Goal: Information Seeking & Learning: Learn about a topic

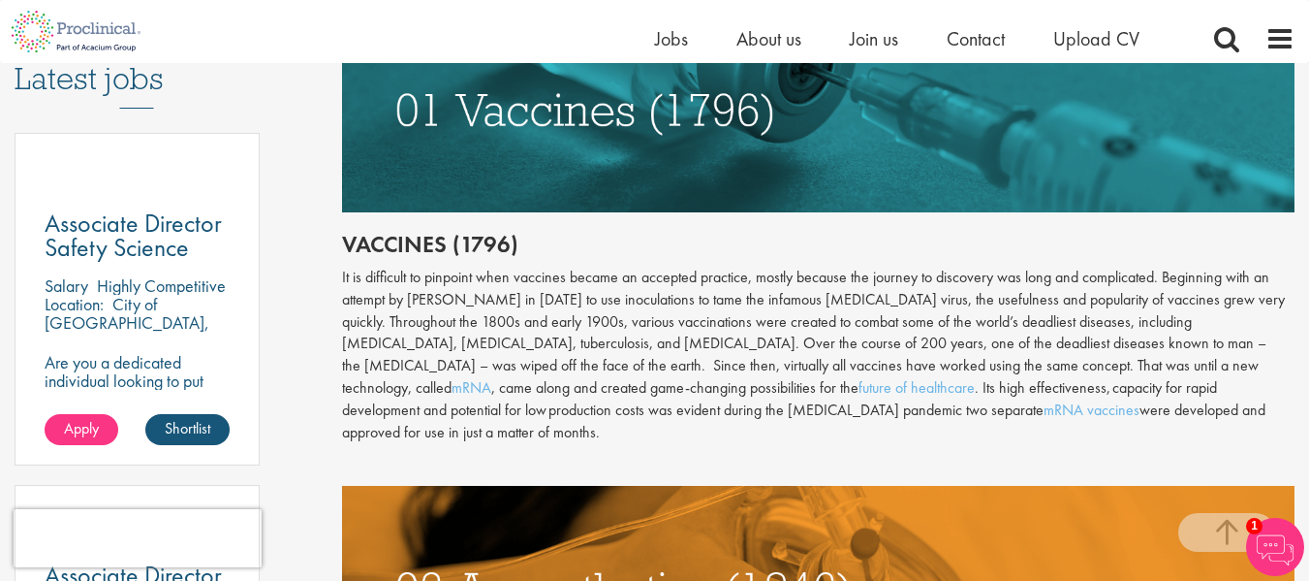
scroll to position [1034, 0]
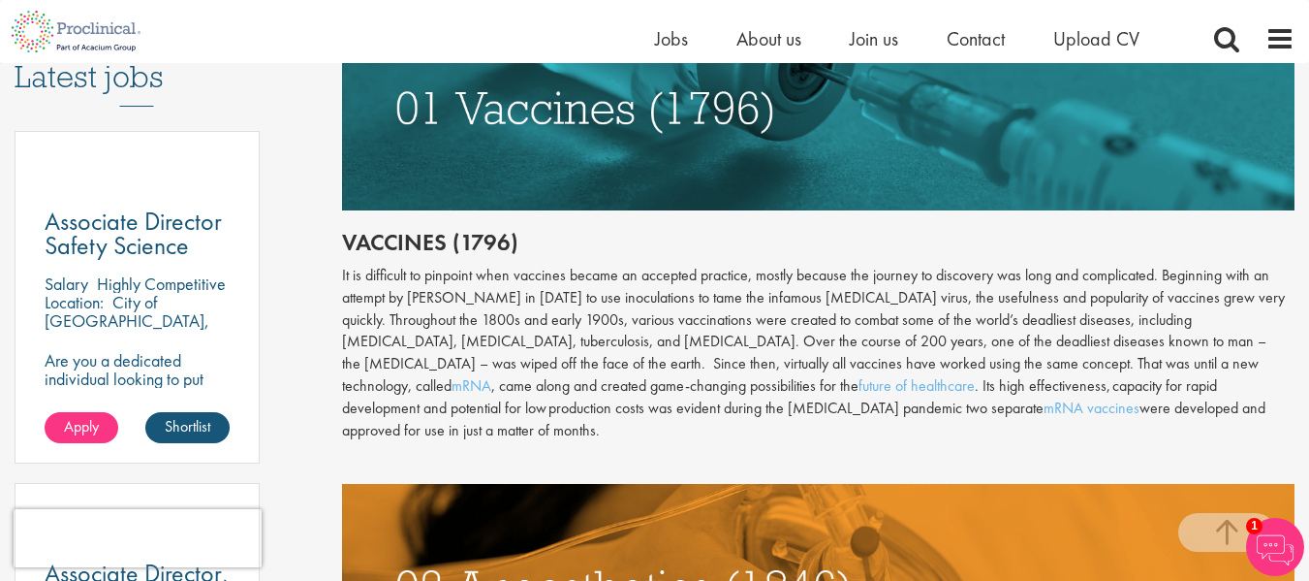
click at [775, 106] on img at bounding box center [818, 107] width 953 height 204
click at [657, 156] on img at bounding box center [818, 107] width 953 height 204
click at [1044, 398] on link "mRNA vaccines" at bounding box center [1092, 407] width 96 height 20
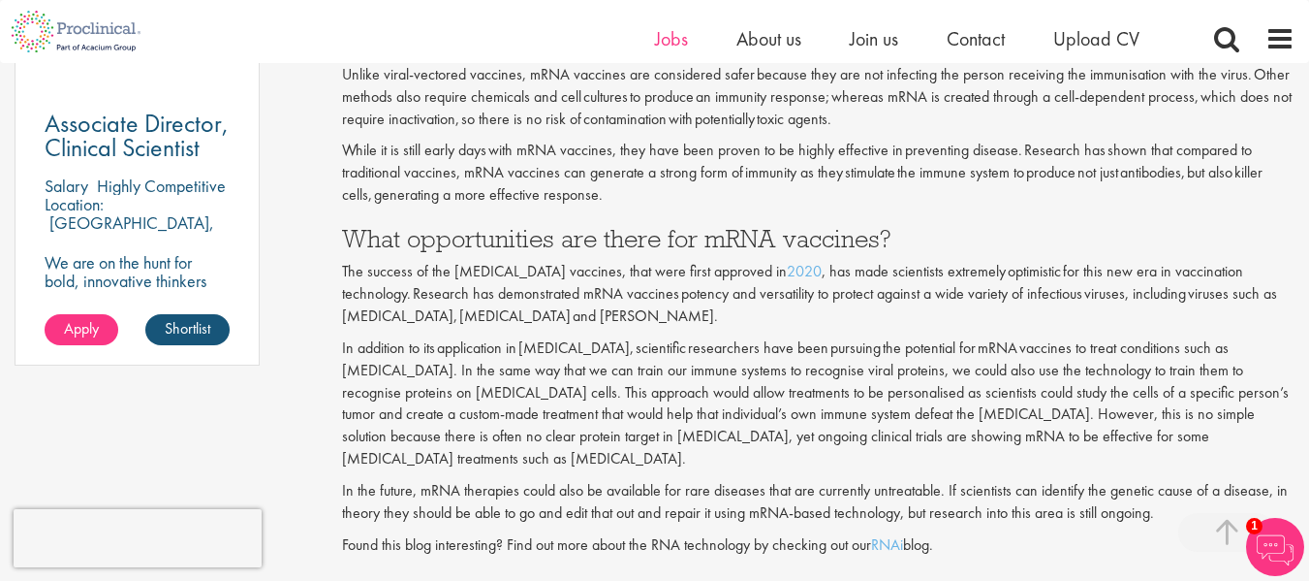
scroll to position [1483, 0]
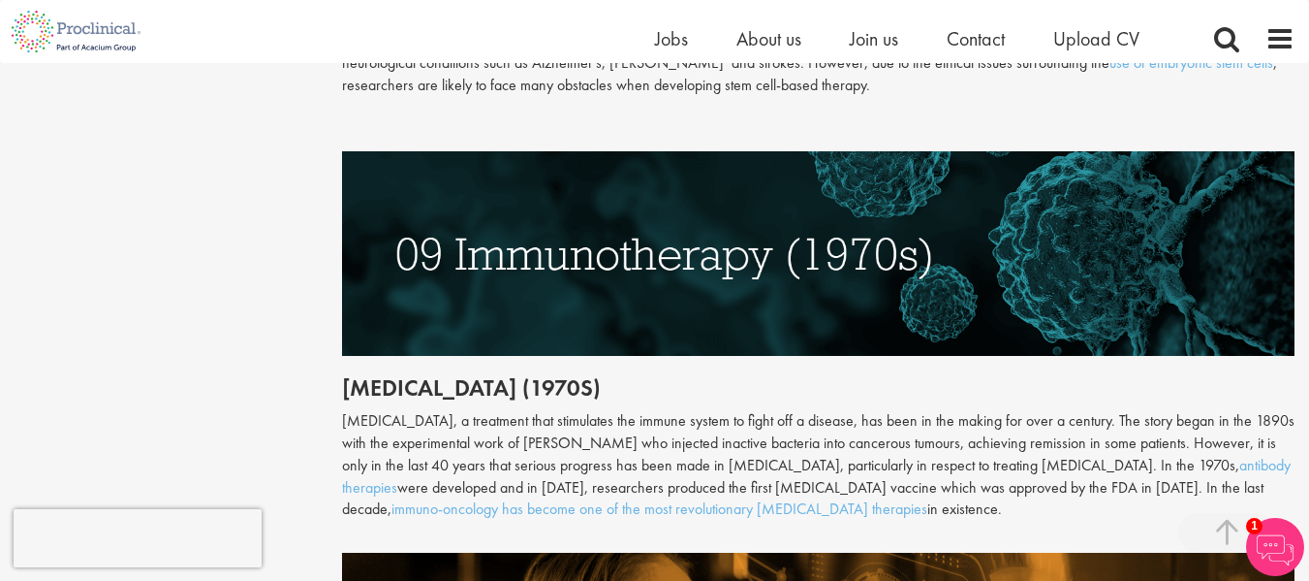
scroll to position [4441, 0]
